Goal: Navigation & Orientation: Find specific page/section

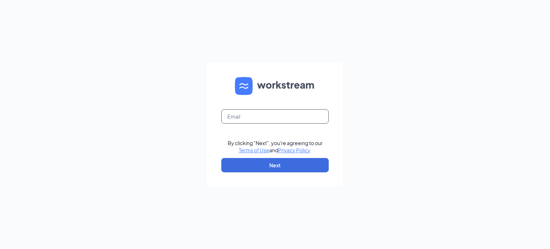
click at [269, 114] on input "text" at bounding box center [274, 116] width 107 height 14
type input "nmcmasters@charterfoods.net"
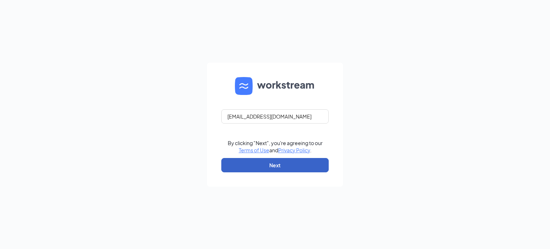
click at [274, 163] on button "Next" at bounding box center [274, 165] width 107 height 14
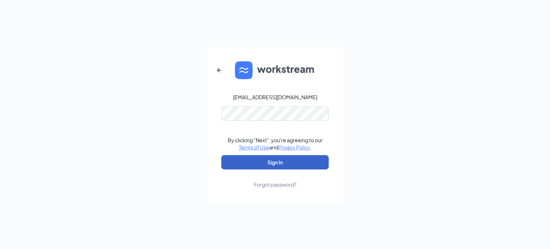
click at [266, 161] on button "Sign In" at bounding box center [274, 162] width 107 height 14
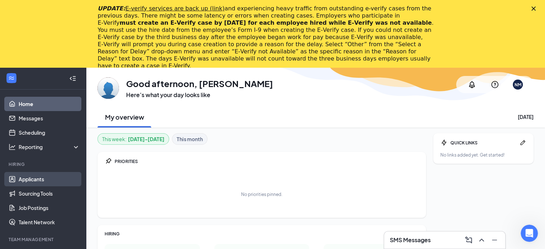
click at [38, 177] on link "Applicants" at bounding box center [49, 179] width 61 height 14
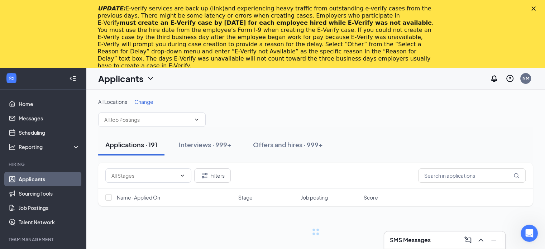
click at [536, 8] on icon "Close" at bounding box center [533, 8] width 4 height 4
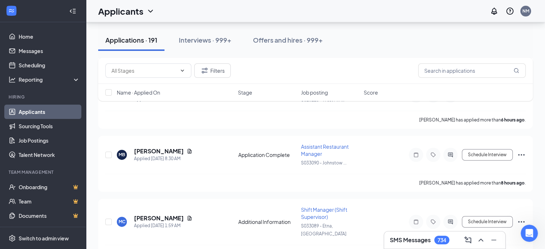
scroll to position [155, 0]
